Goal: Task Accomplishment & Management: Manage account settings

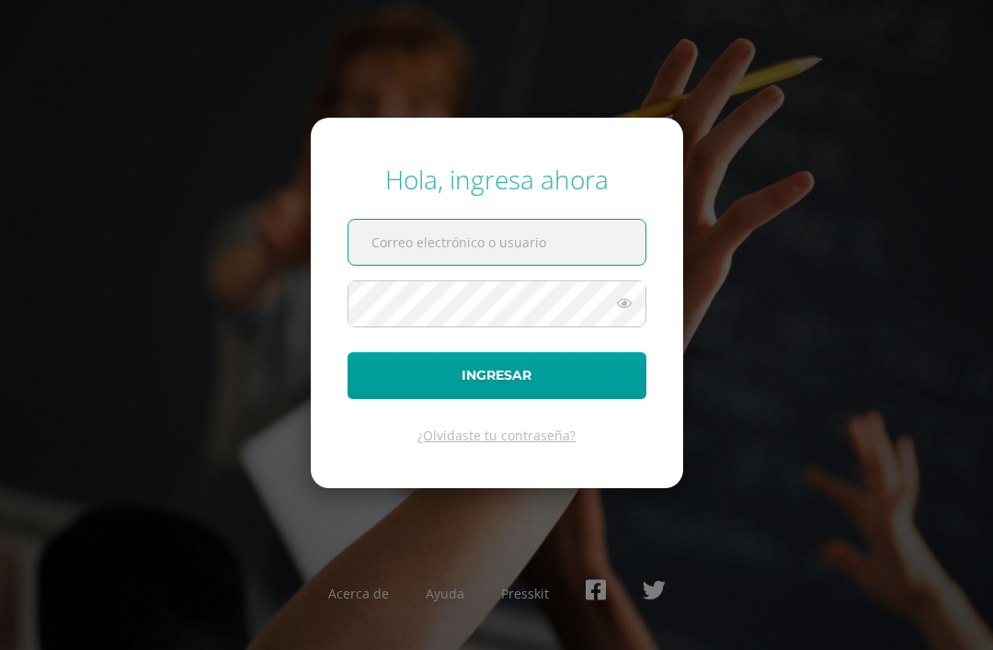
click at [474, 265] on input "text" at bounding box center [497, 242] width 297 height 45
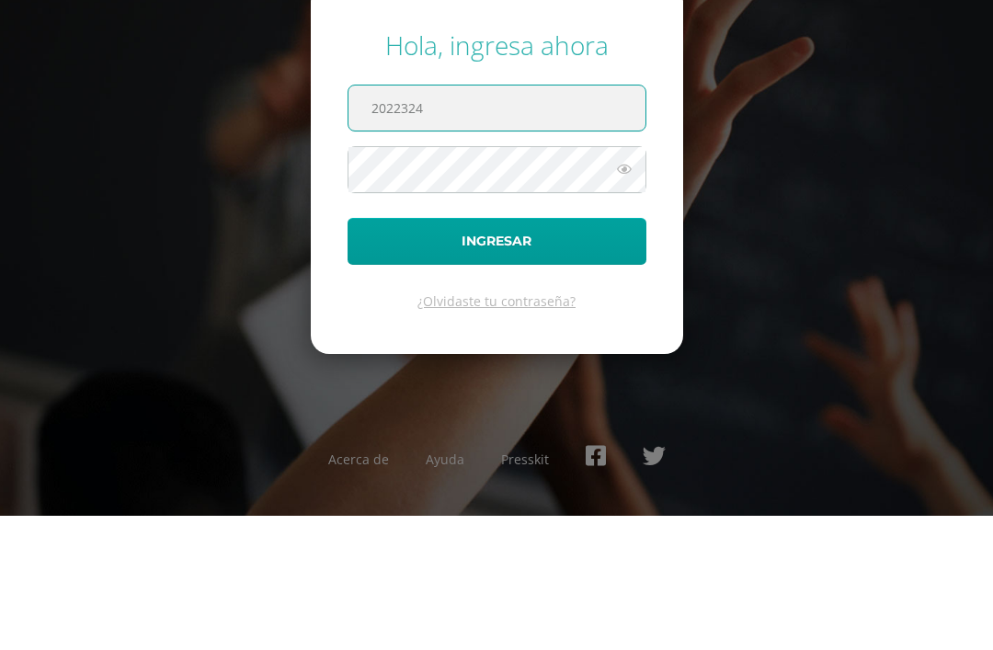
type input "2022324"
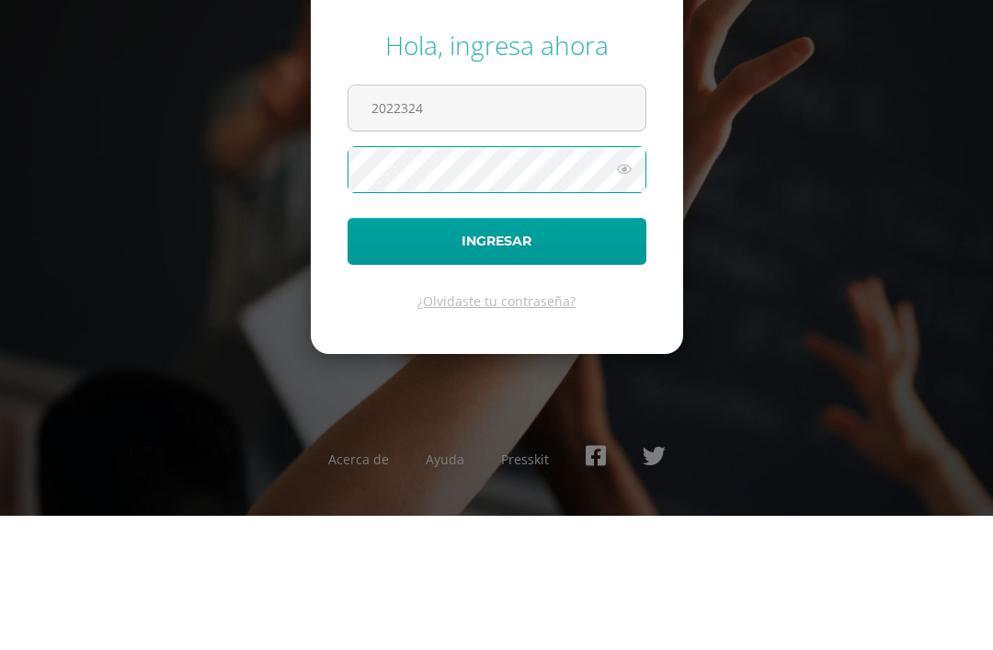
click at [566, 352] on button "Ingresar" at bounding box center [497, 375] width 299 height 47
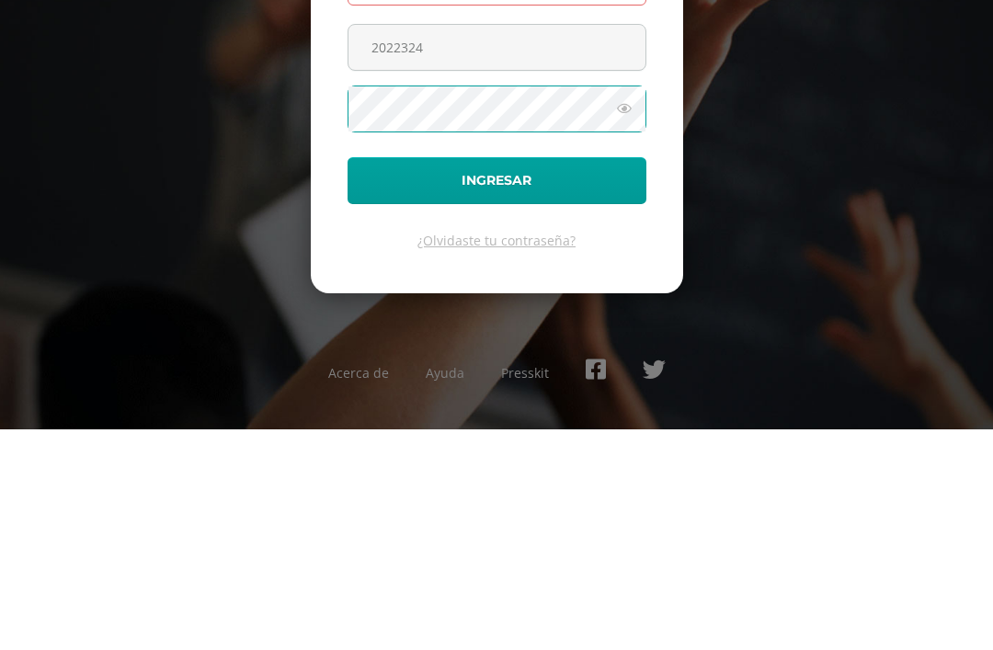
click at [558, 378] on button "Ingresar" at bounding box center [497, 401] width 299 height 47
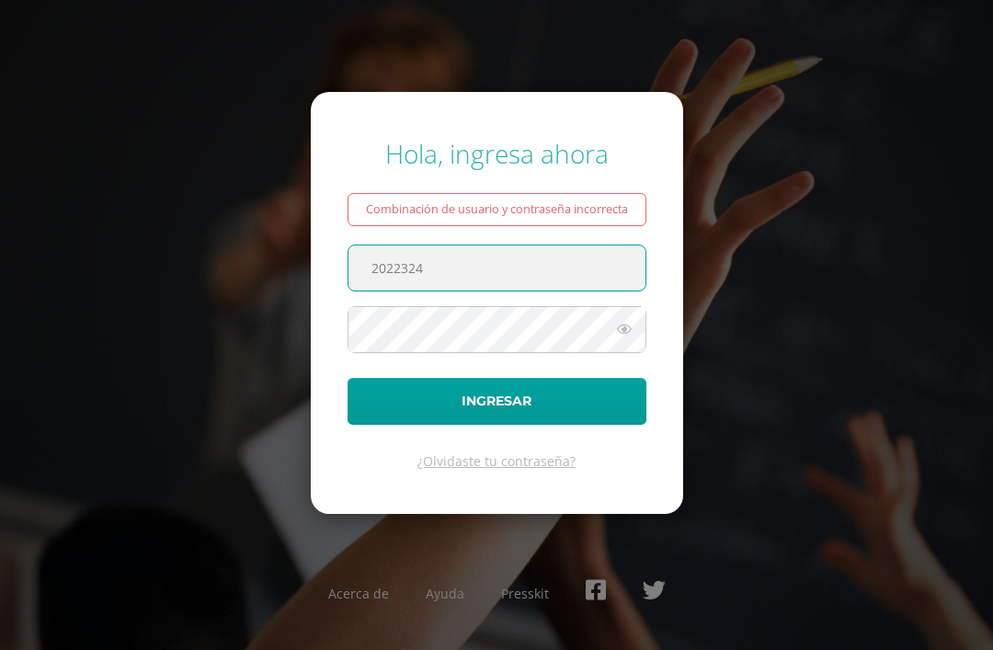
click at [535, 425] on button "Ingresar" at bounding box center [497, 401] width 299 height 47
click at [495, 291] on input "2022324" at bounding box center [497, 268] width 297 height 45
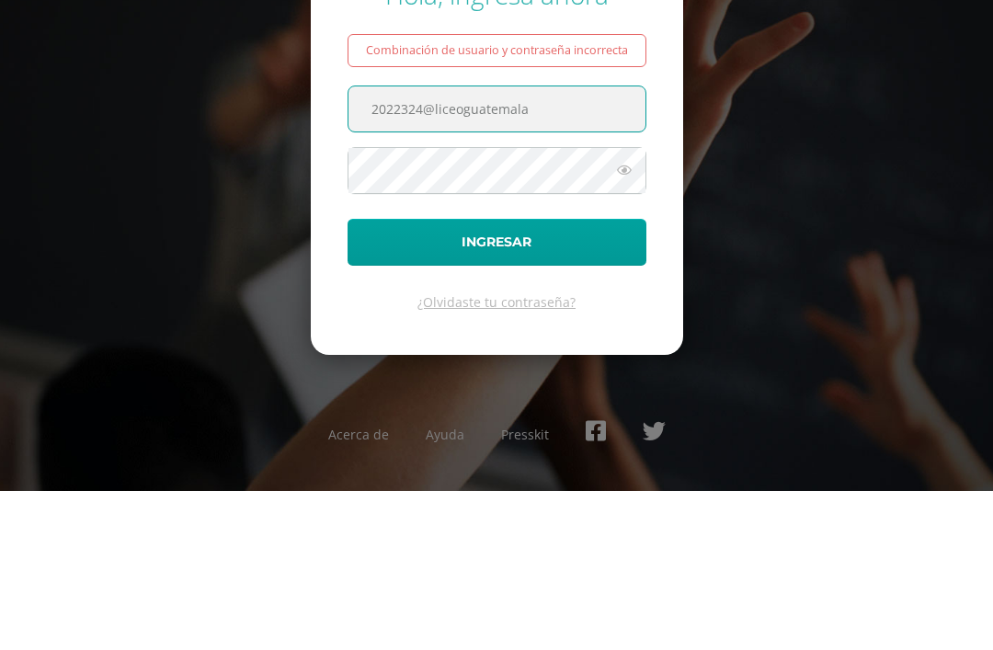
type input "2022324@liceoguatemala"
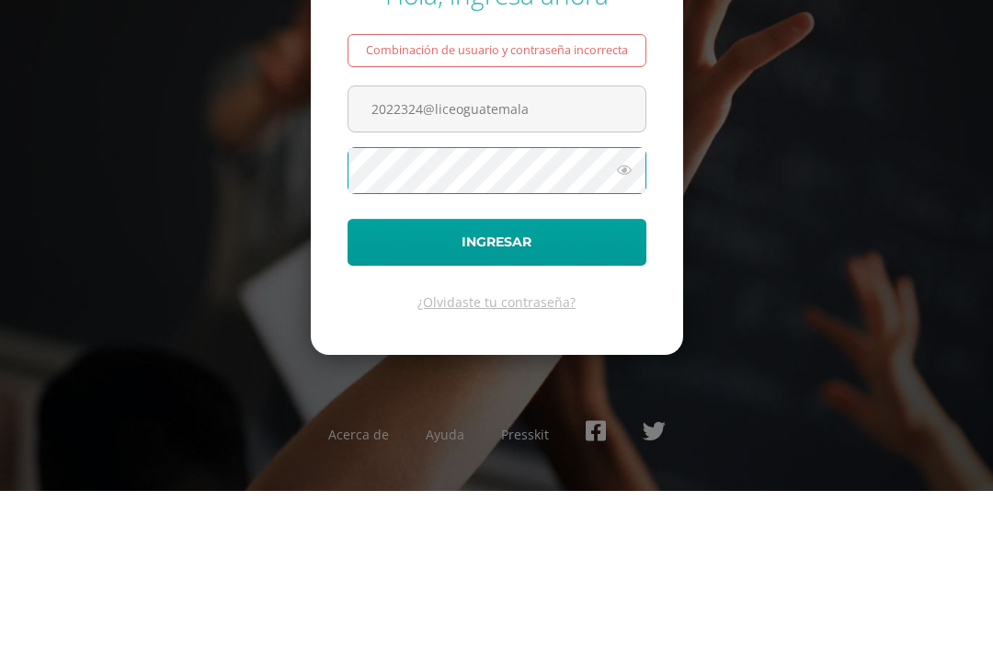
click at [562, 378] on button "Ingresar" at bounding box center [497, 401] width 299 height 47
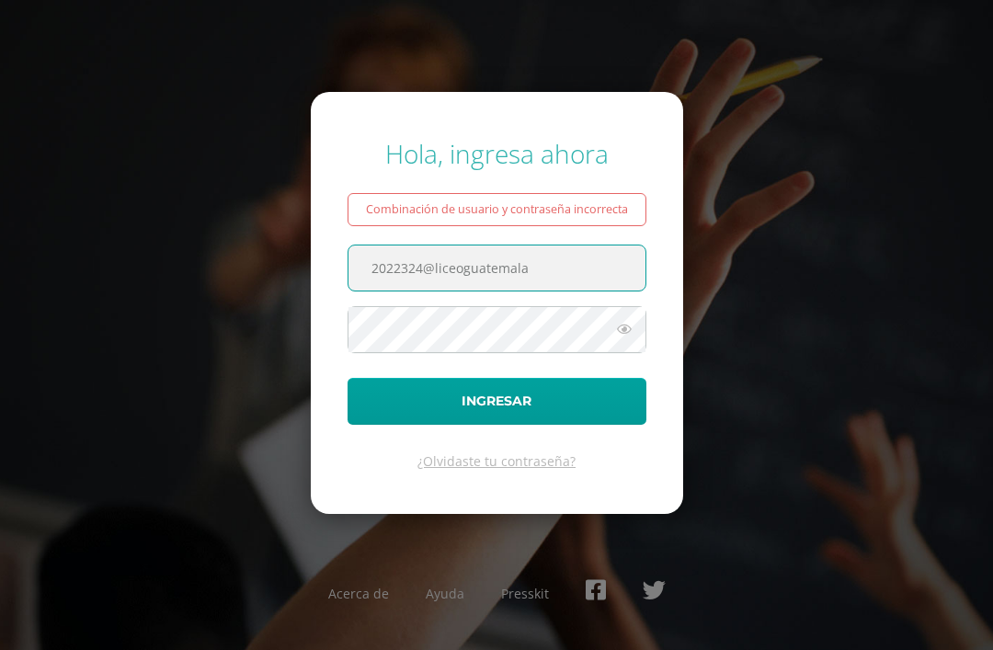
click at [546, 425] on button "Ingresar" at bounding box center [497, 401] width 299 height 47
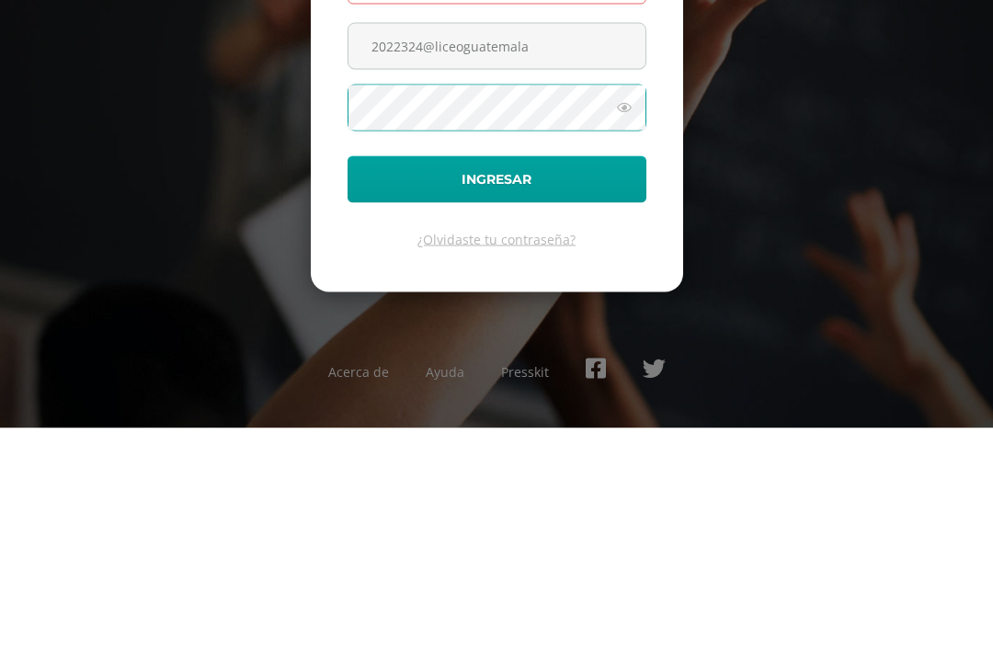
click at [565, 246] on input "2022324@liceoguatemala" at bounding box center [497, 268] width 297 height 45
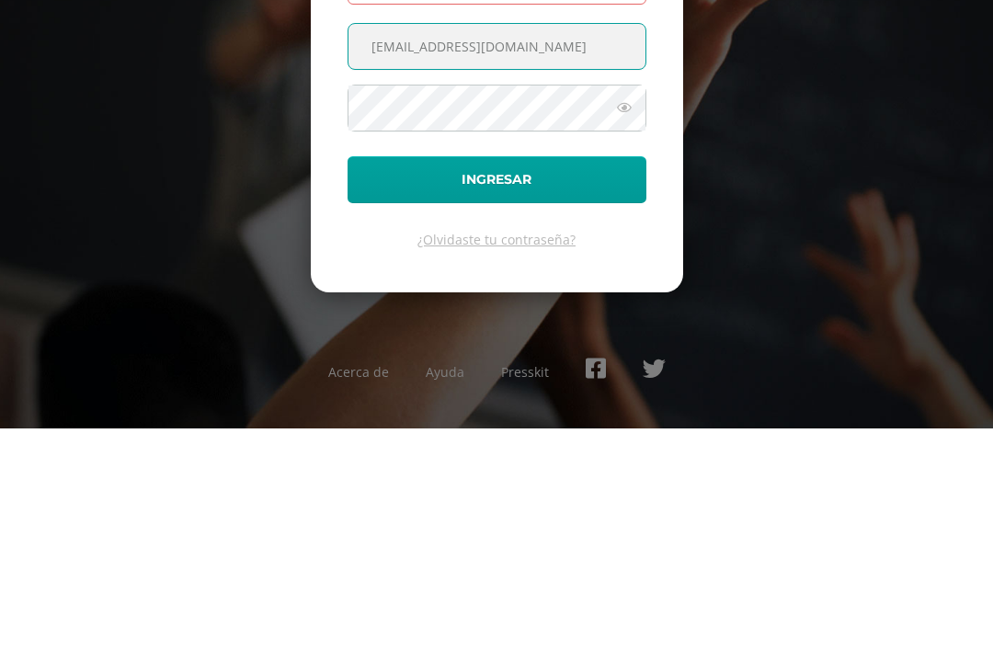
type input "2022324@liceoguatemala.edu.gt"
click at [575, 378] on button "Ingresar" at bounding box center [497, 401] width 299 height 47
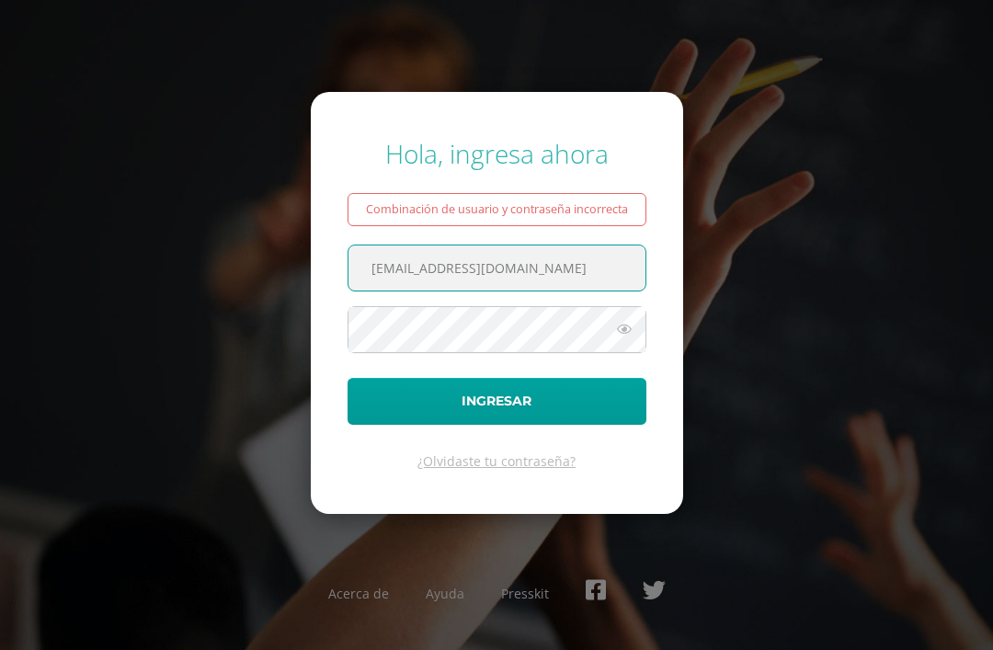
click at [546, 423] on button "Ingresar" at bounding box center [497, 401] width 299 height 47
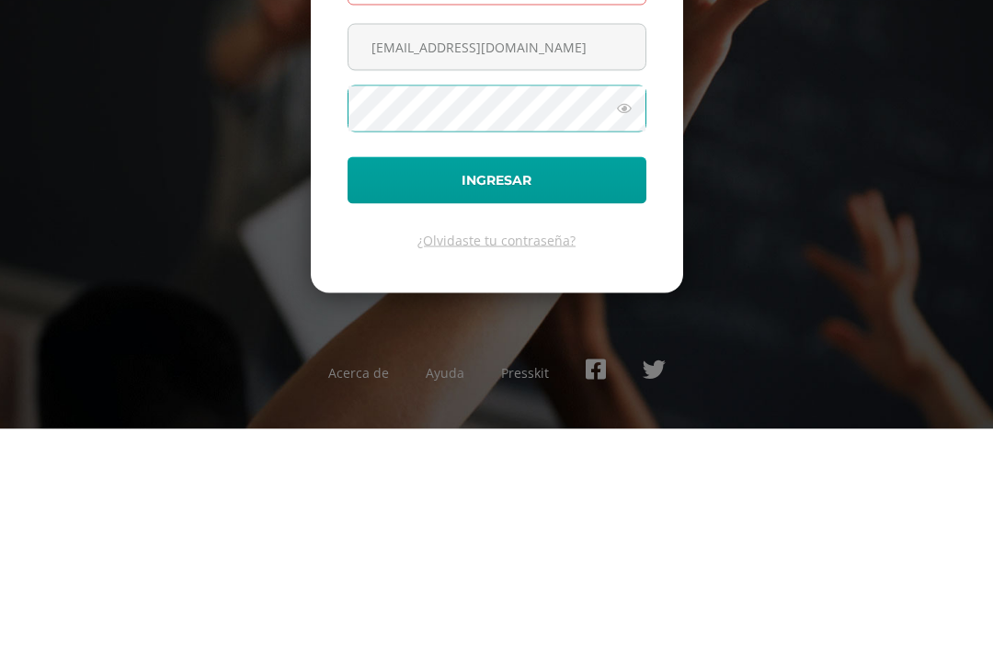
click at [416, 246] on input "[EMAIL_ADDRESS][DOMAIN_NAME]" at bounding box center [497, 268] width 297 height 45
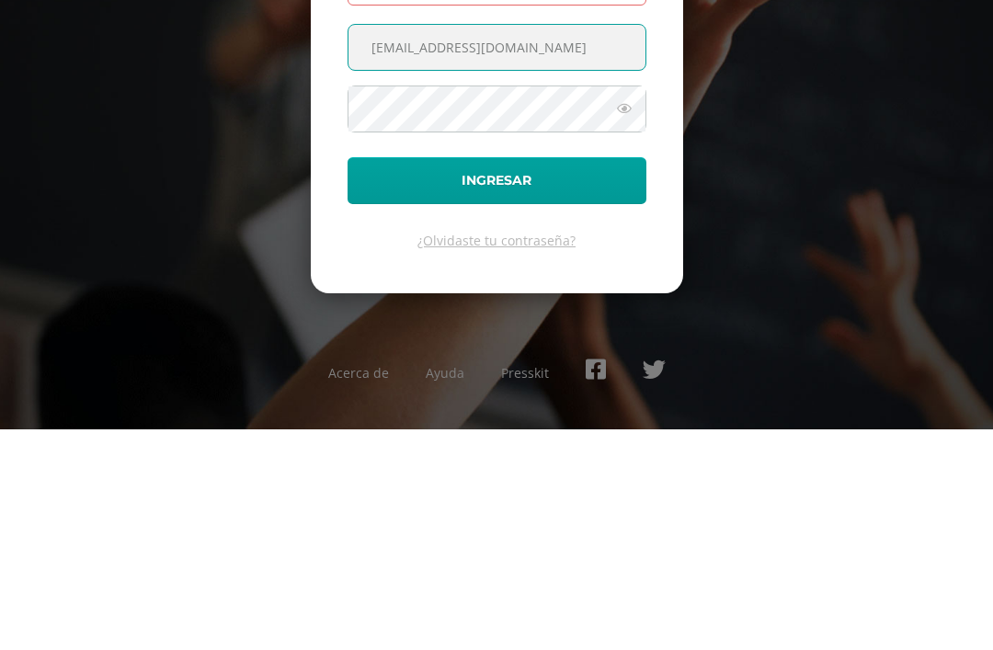
type input "[EMAIL_ADDRESS][DOMAIN_NAME]"
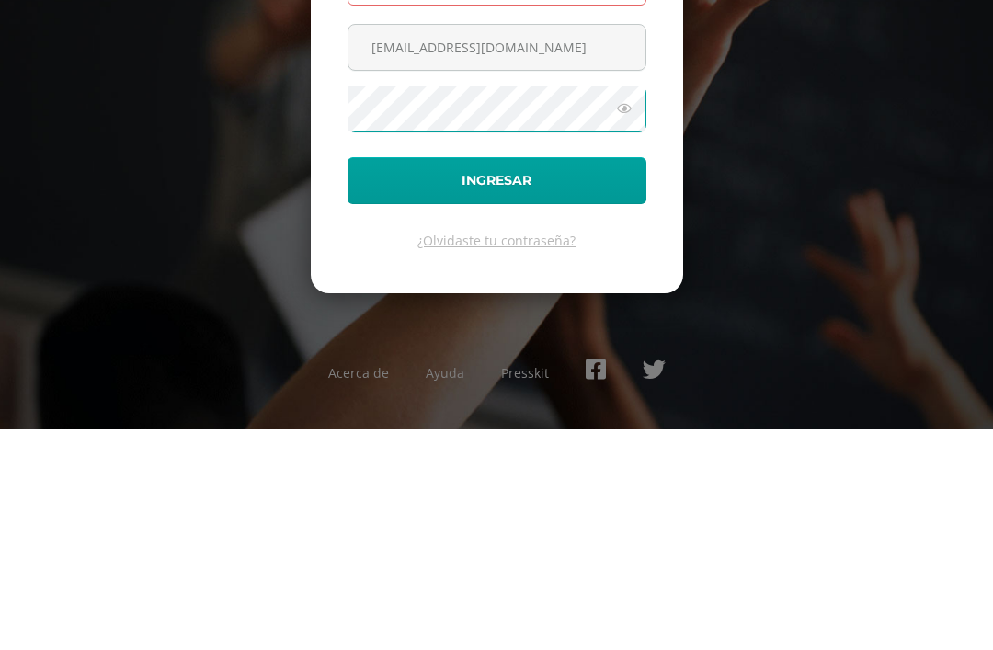
click at [513, 378] on button "Ingresar" at bounding box center [497, 401] width 299 height 47
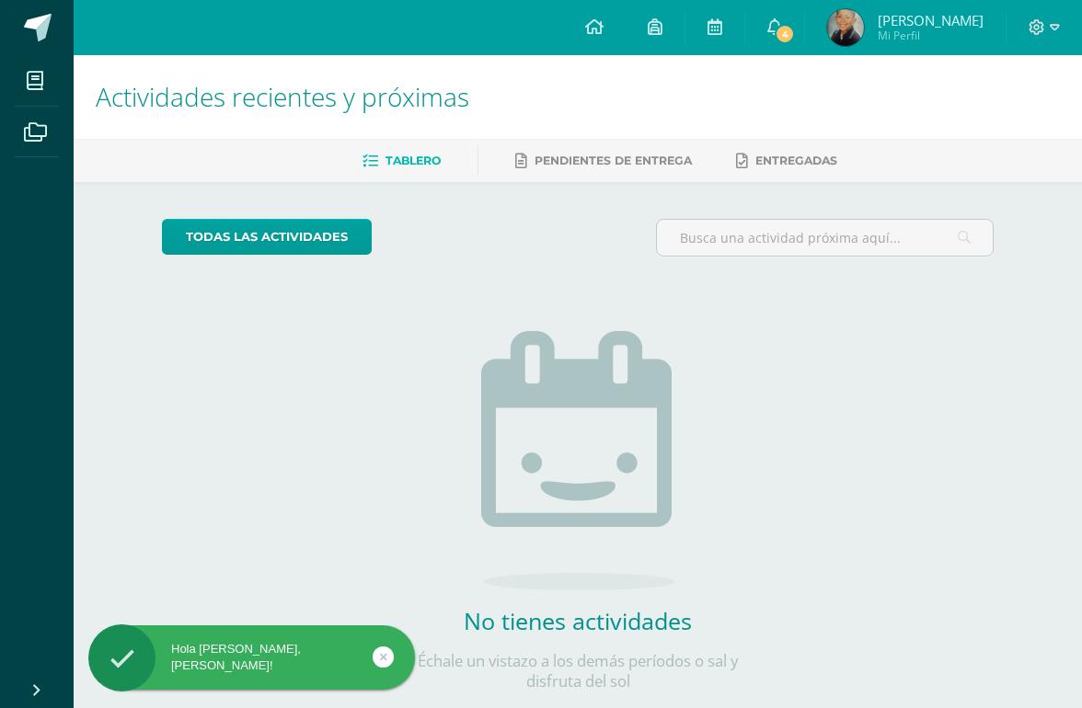
click at [767, 39] on link "4" at bounding box center [774, 27] width 59 height 55
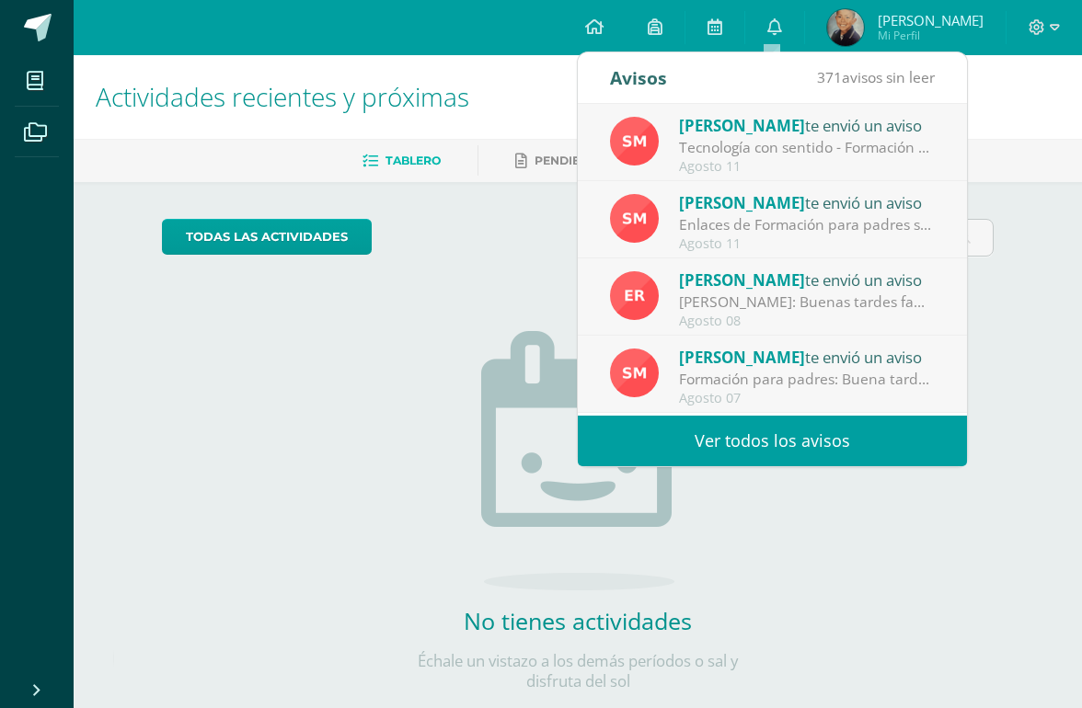
click at [856, 156] on div "Tecnología con sentido - Formación para padres: Buena tarde estimadas familias.…" at bounding box center [807, 147] width 256 height 21
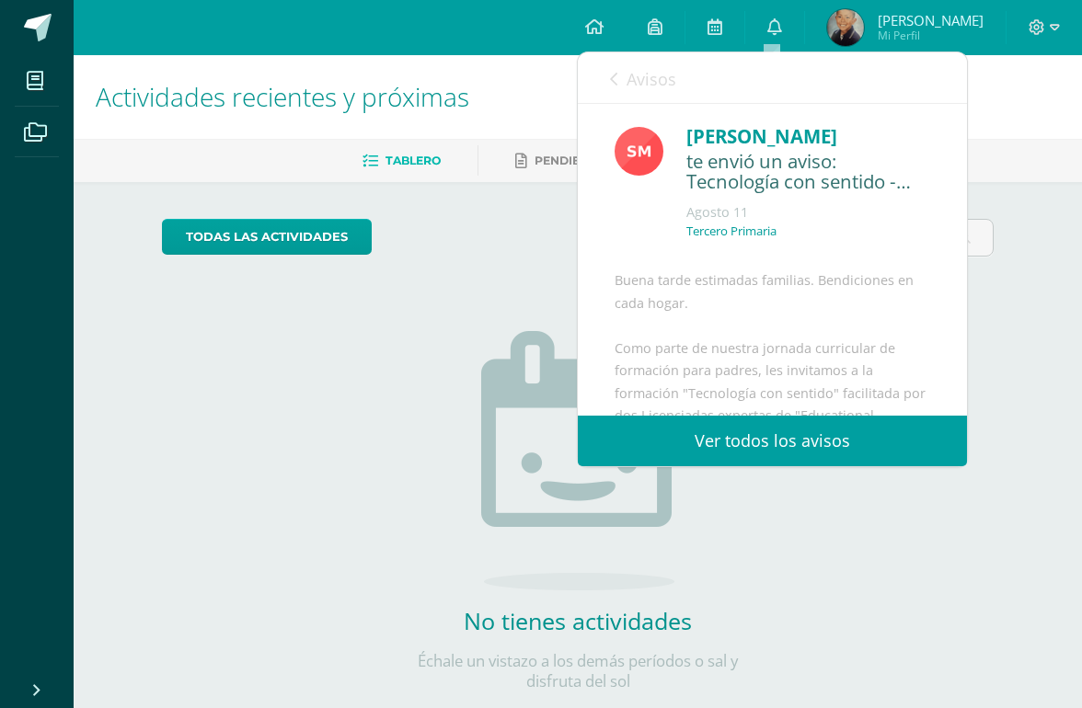
click at [854, 450] on link "Ver todos los avisos" at bounding box center [772, 441] width 389 height 51
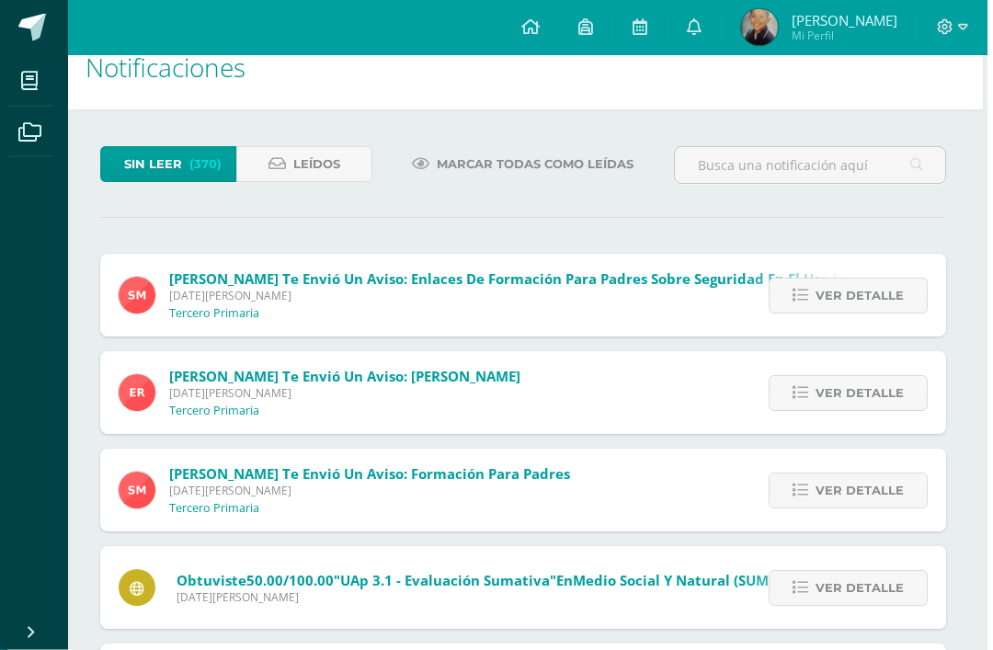
scroll to position [0, 5]
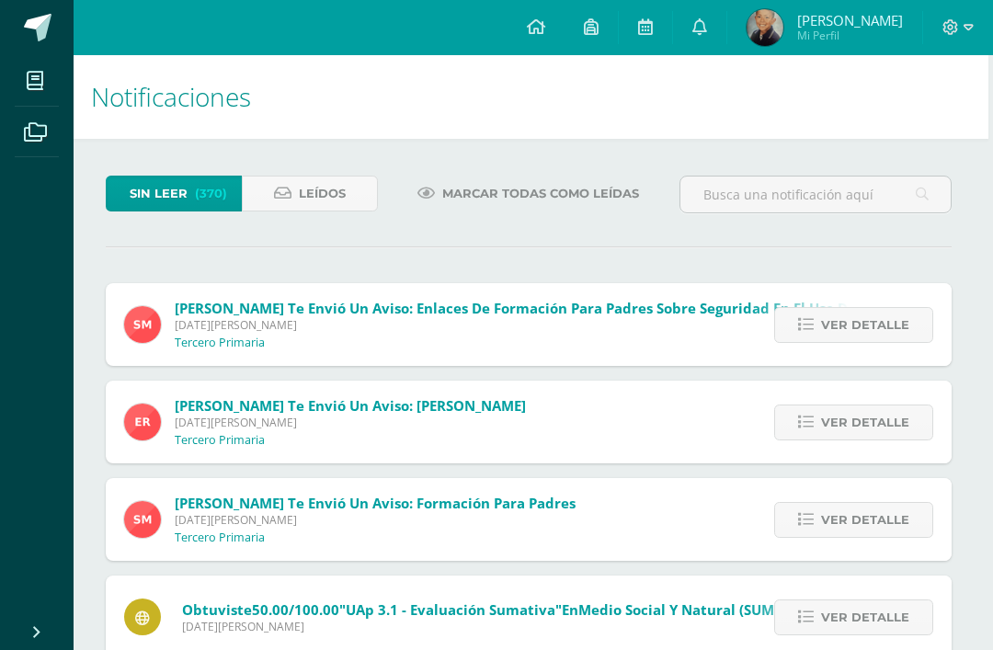
click at [748, 46] on link "[PERSON_NAME] Mi Perfil" at bounding box center [825, 27] width 195 height 55
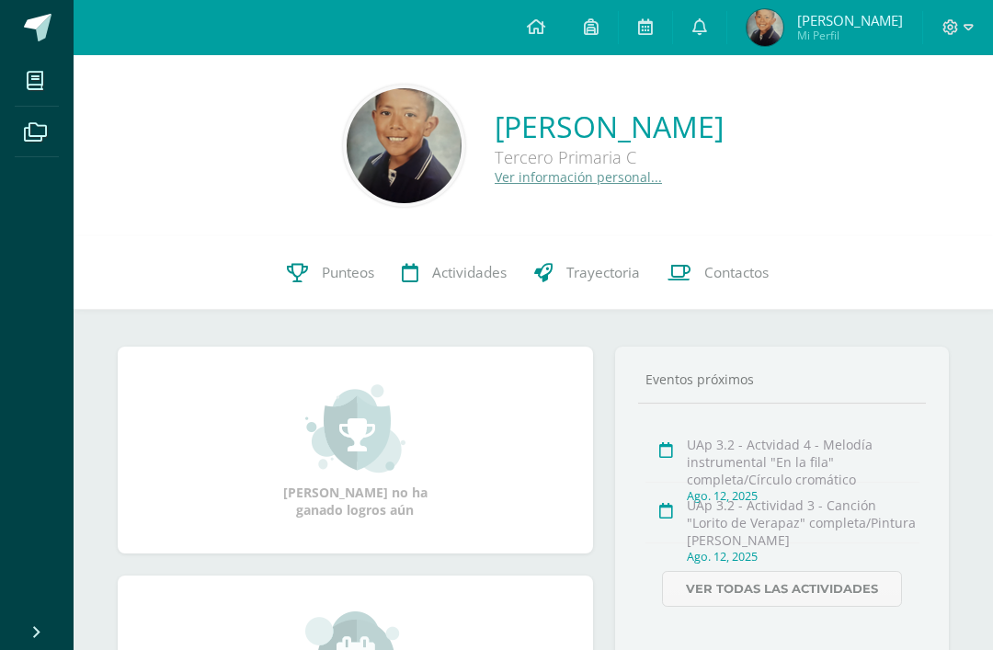
click at [307, 275] on link "Punteos" at bounding box center [330, 273] width 115 height 74
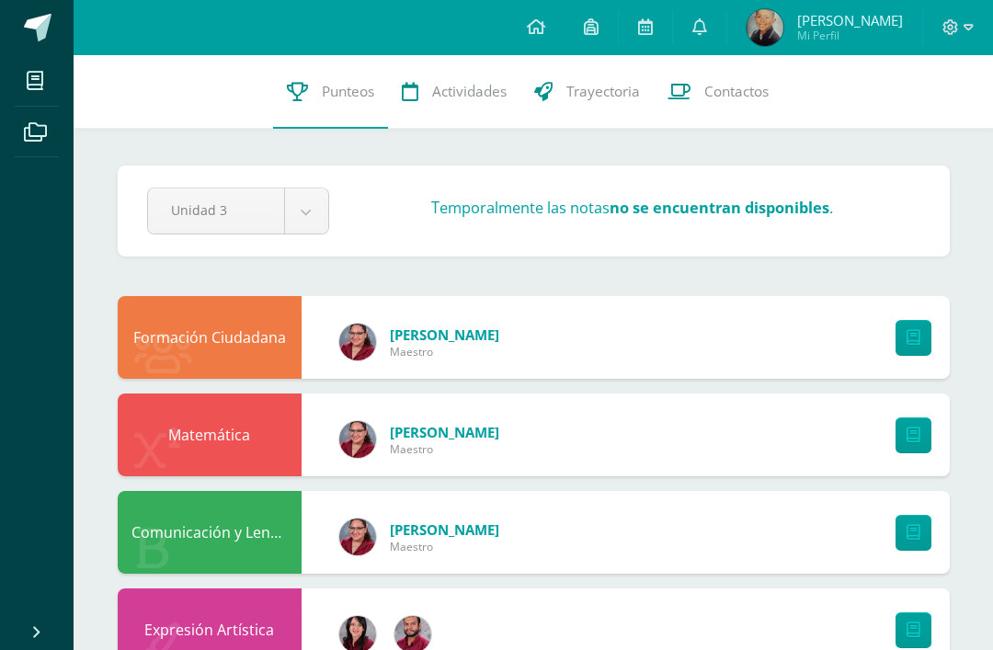
click at [695, 26] on icon at bounding box center [700, 26] width 15 height 17
